Goal: Task Accomplishment & Management: Manage account settings

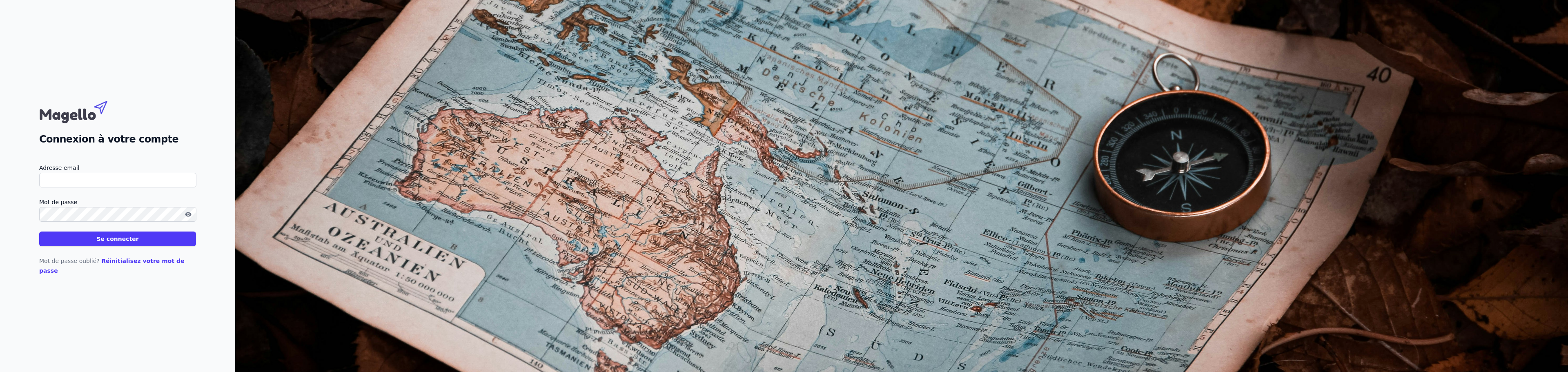
type input "[PERSON_NAME][EMAIL_ADDRESS][DOMAIN_NAME]"
click at [93, 245] on button "Se connecter" at bounding box center [117, 238] width 157 height 15
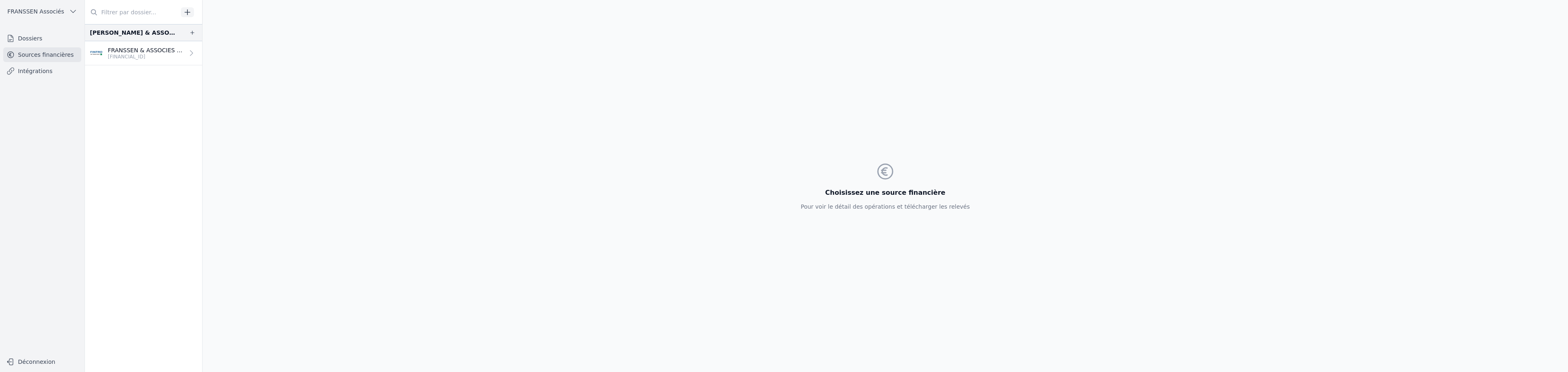
click at [125, 49] on p "FRANSSEN & ASSOCIES BV" at bounding box center [146, 50] width 76 height 8
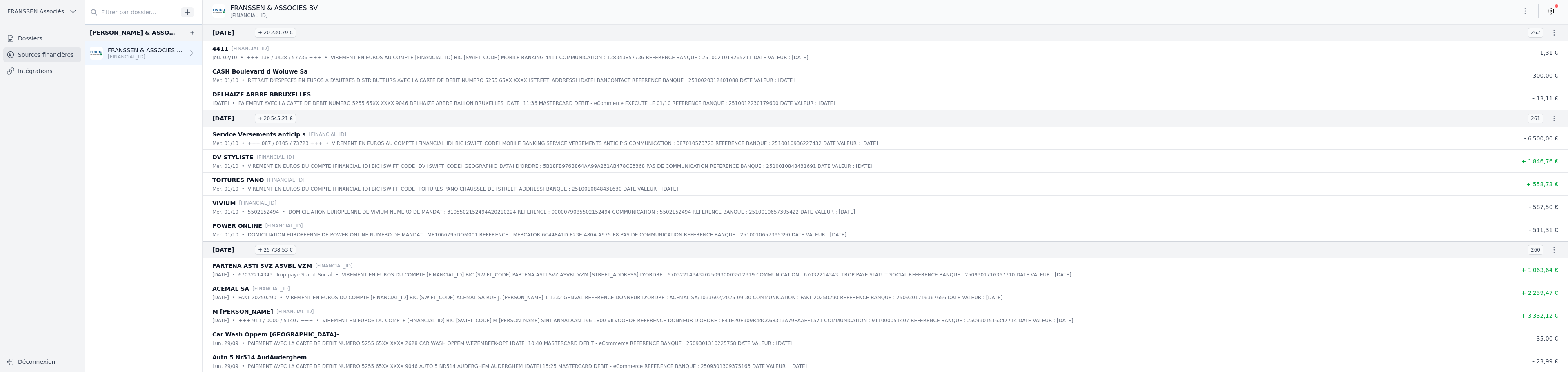
click at [32, 74] on link "Intégrations" at bounding box center [42, 70] width 78 height 15
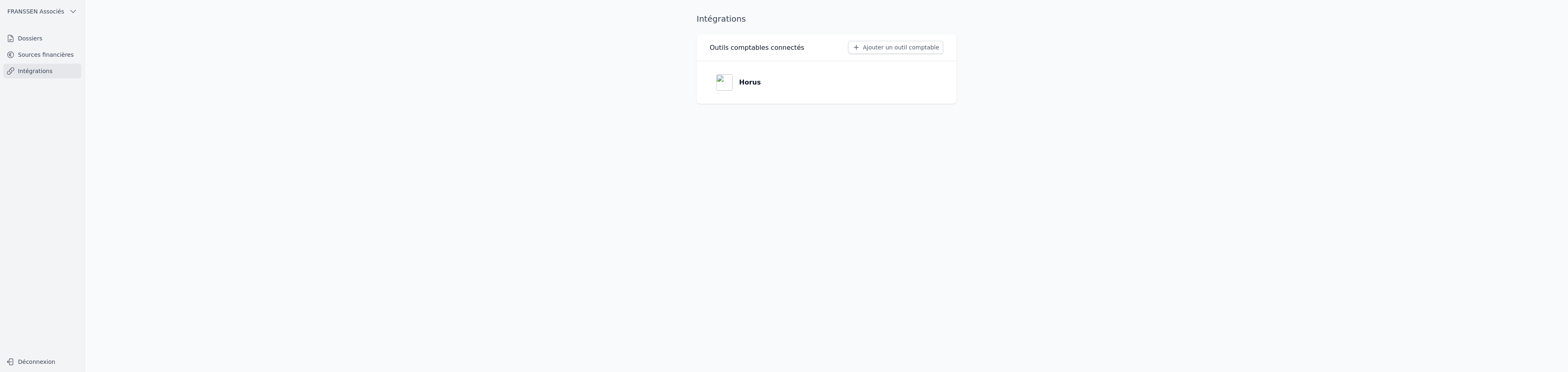
click at [732, 82] on img at bounding box center [724, 82] width 16 height 16
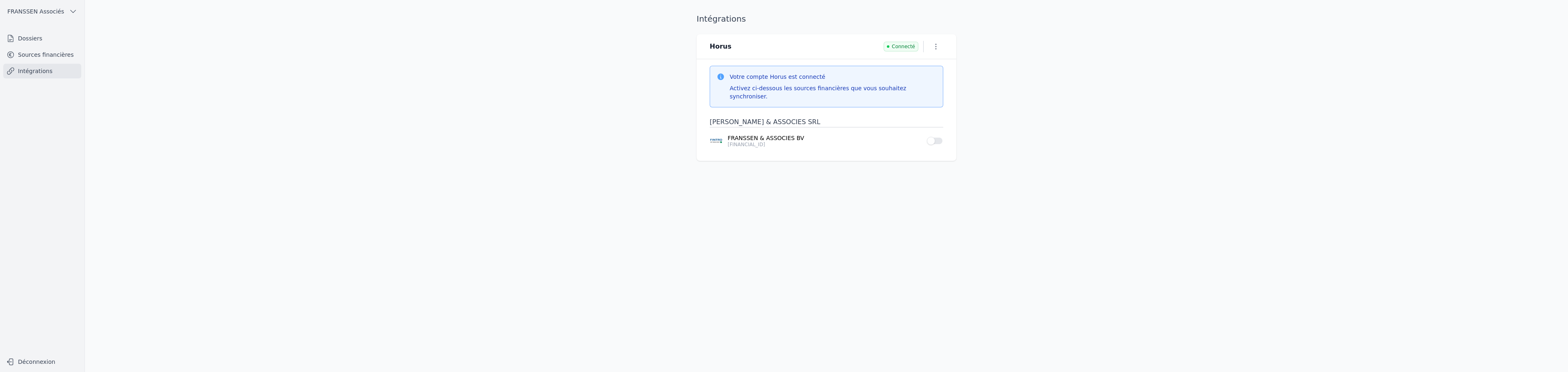
click at [45, 55] on link "Sources financières" at bounding box center [42, 55] width 78 height 15
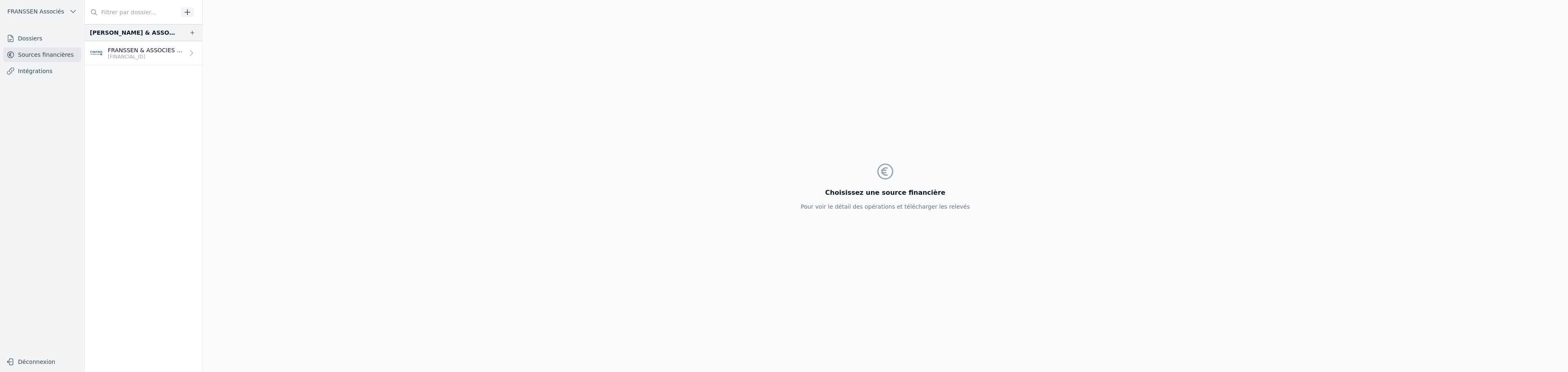
click at [115, 43] on link "FRANSSEN & ASSOCIES BV [FINANCIAL_ID]" at bounding box center [144, 54] width 117 height 24
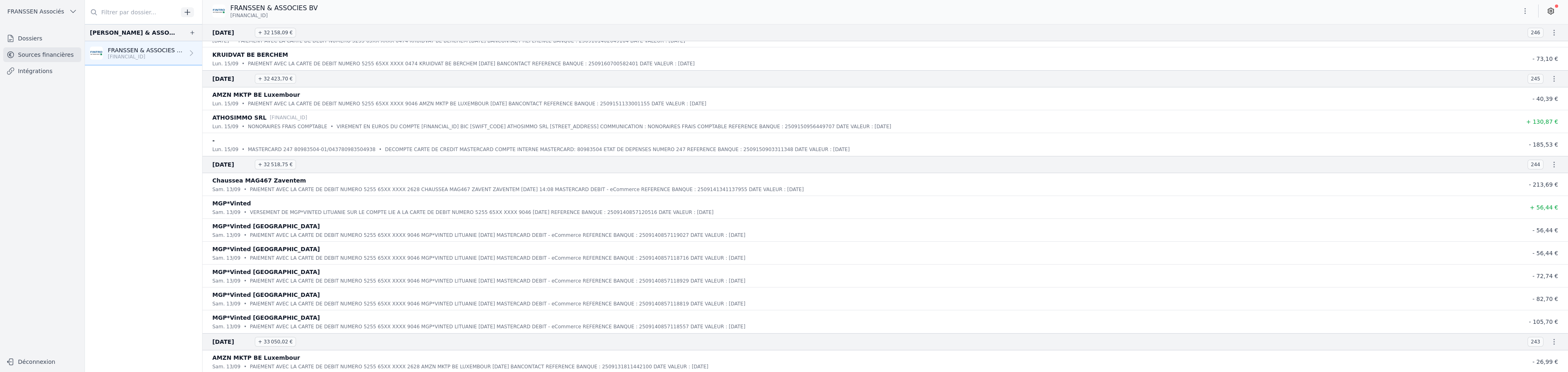
scroll to position [1876, 0]
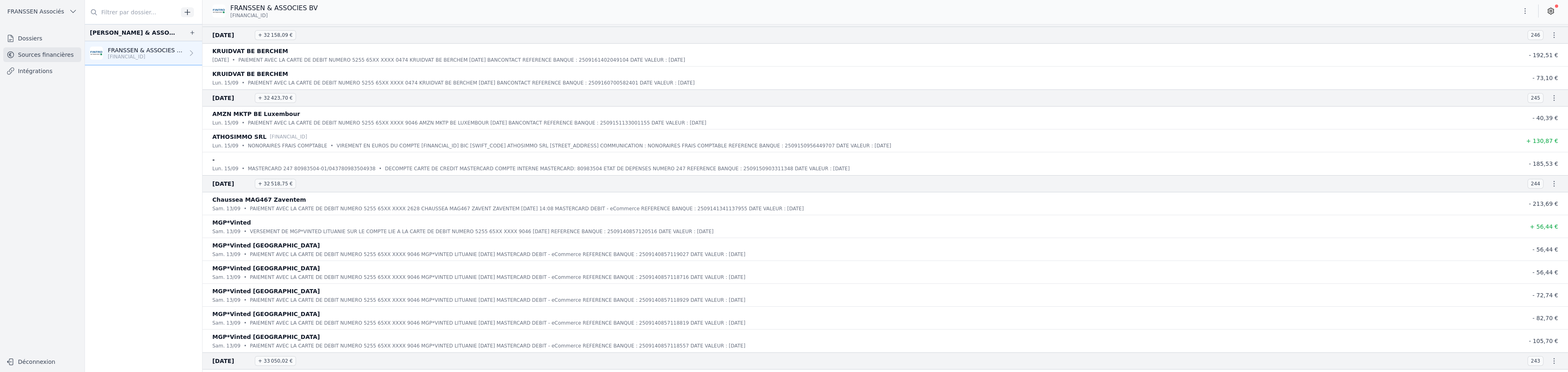
click at [1553, 11] on icon at bounding box center [1550, 11] width 6 height 6
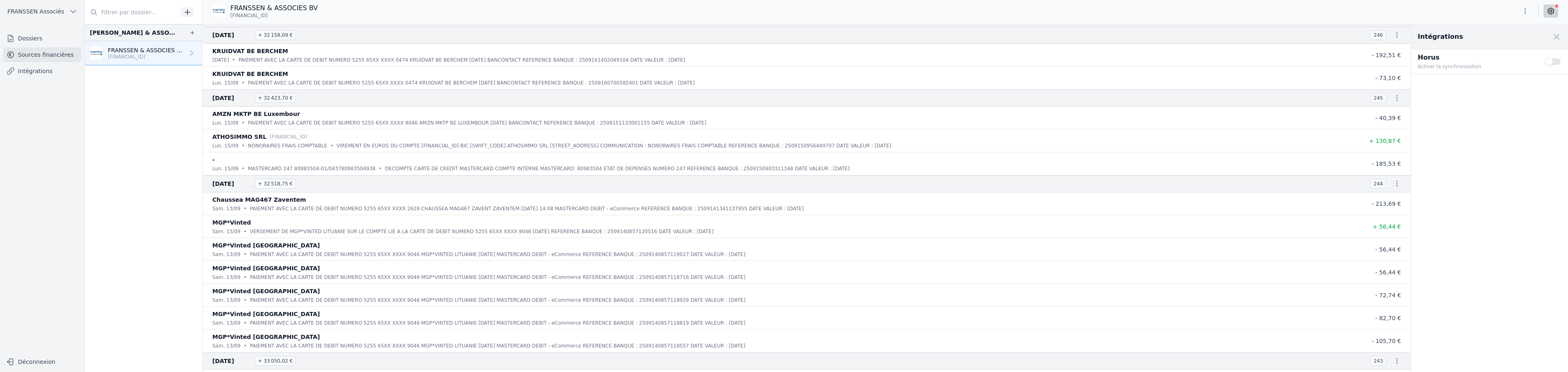
click at [1555, 63] on button "Use setting" at bounding box center [1553, 62] width 16 height 8
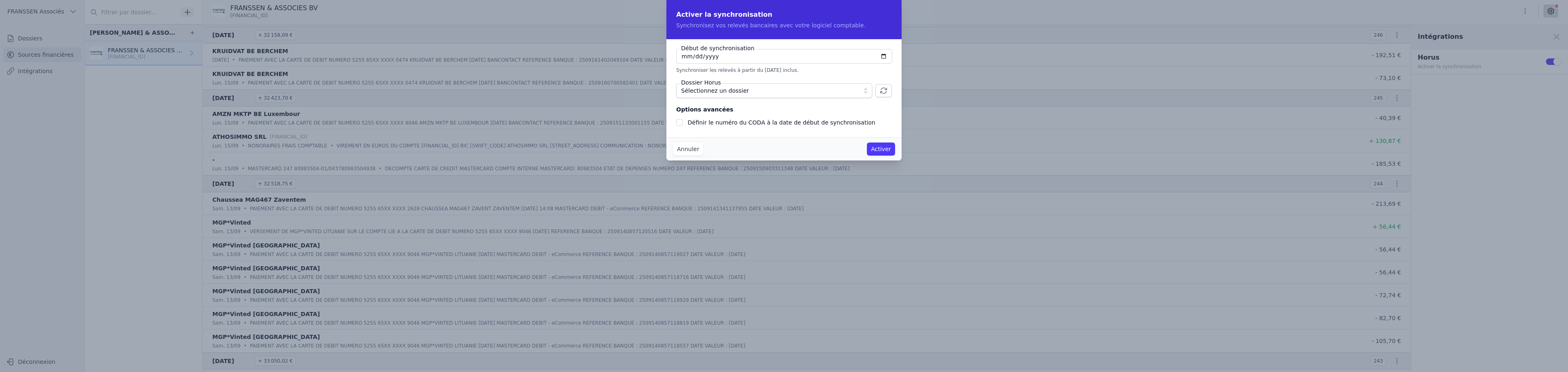
type input "[DATE]"
checkbox input "false"
type input "[DATE]"
click at [866, 90] on button "Sélectionnez un dossier" at bounding box center [774, 90] width 196 height 15
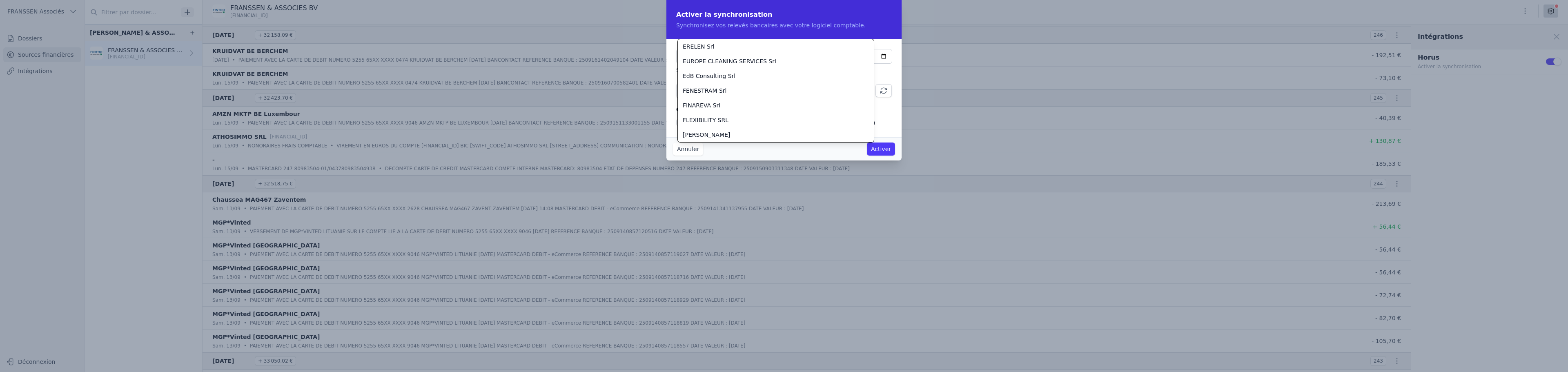
scroll to position [514, 0]
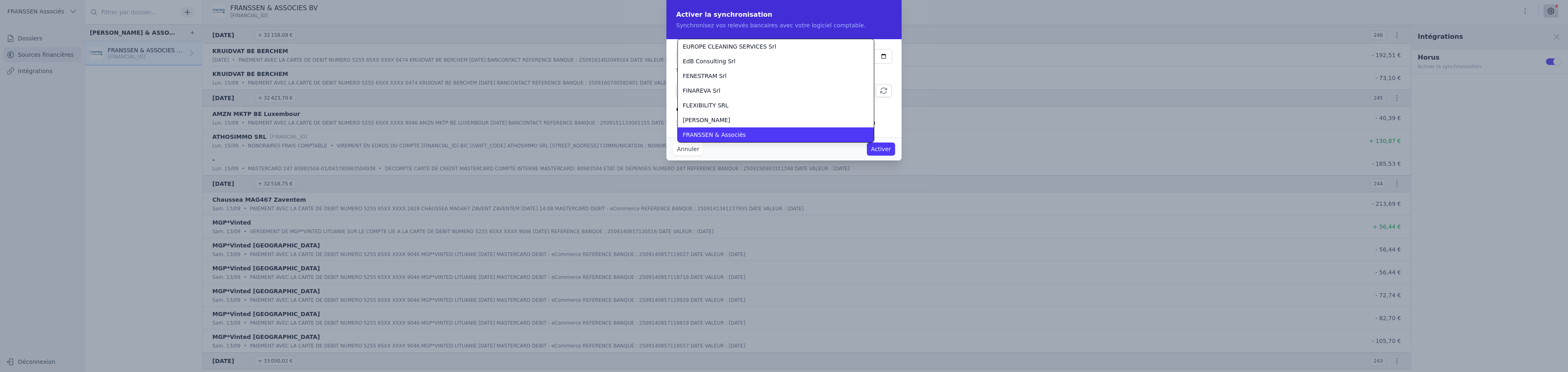
click at [752, 135] on div "FRANSSEN & Associés" at bounding box center [771, 135] width 177 height 8
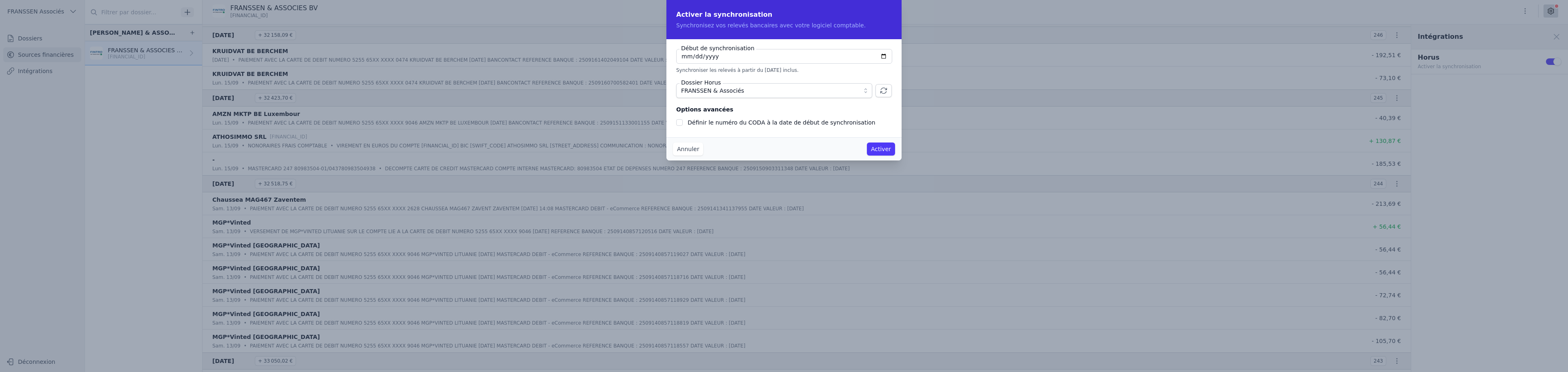
click at [884, 152] on button "Activer" at bounding box center [881, 148] width 28 height 13
